Goal: Information Seeking & Learning: Check status

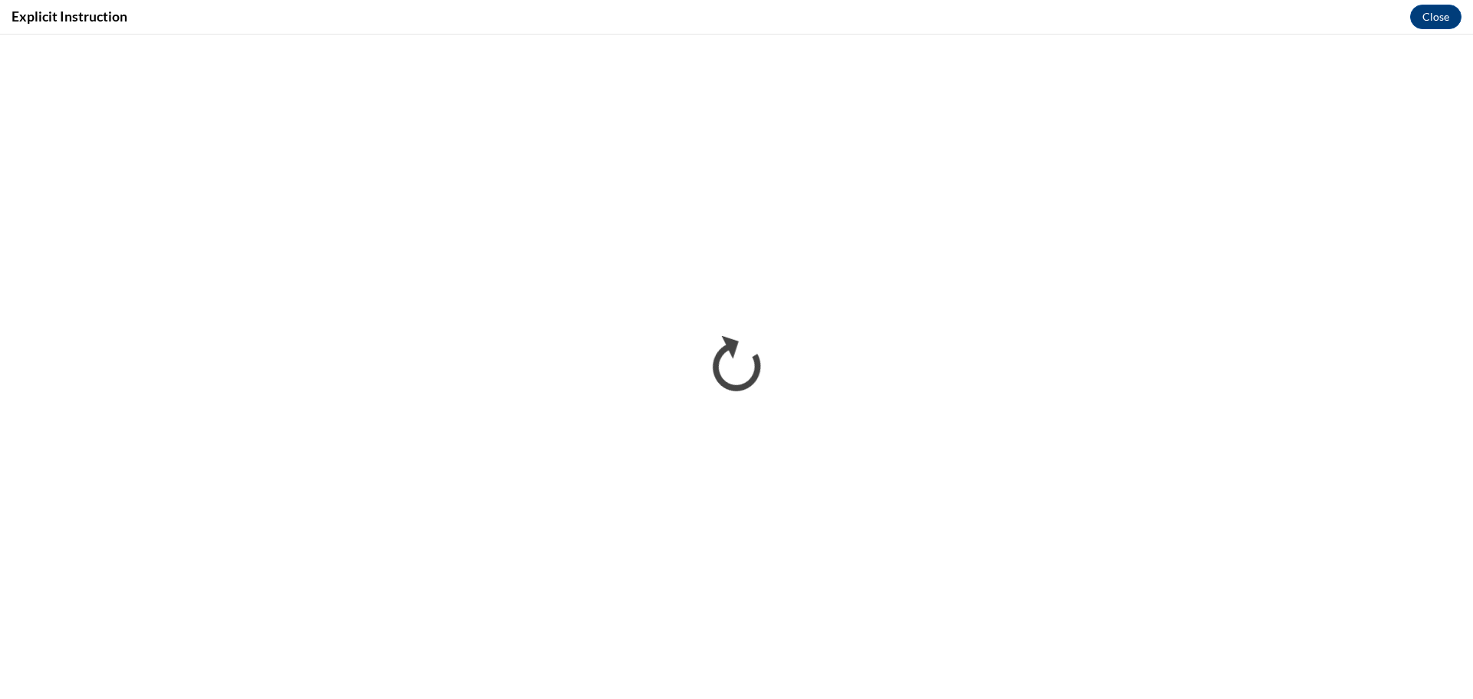
scroll to position [596, 0]
